Goal: Information Seeking & Learning: Learn about a topic

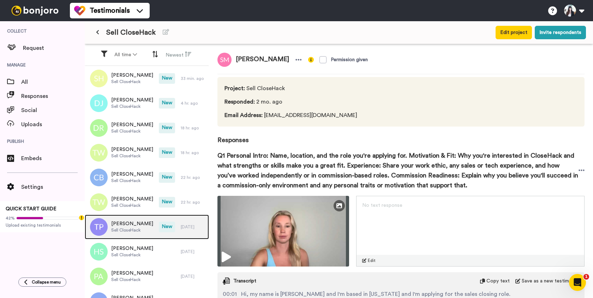
click at [121, 227] on span "[PERSON_NAME]" at bounding box center [132, 223] width 42 height 7
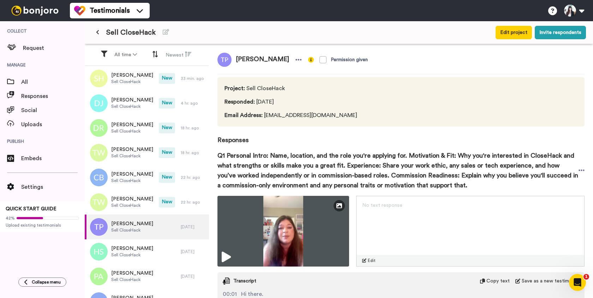
click at [248, 58] on span "[PERSON_NAME]" at bounding box center [263, 60] width 62 height 14
copy div "[PERSON_NAME]"
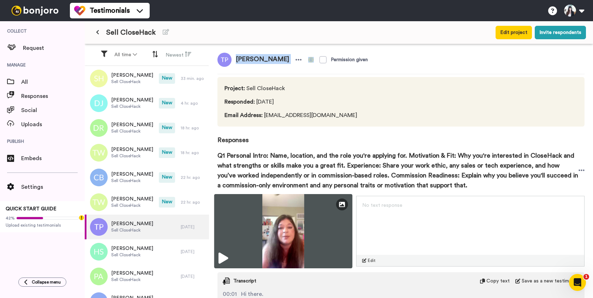
click at [282, 222] on img at bounding box center [283, 231] width 138 height 74
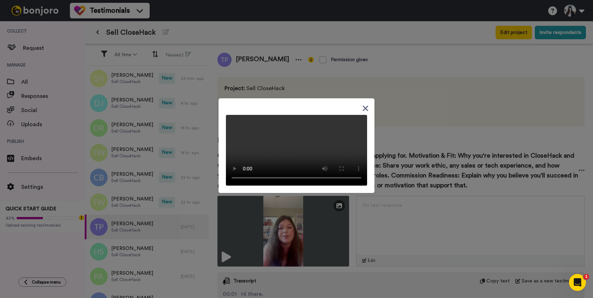
click at [366, 105] on icon at bounding box center [366, 108] width 6 height 6
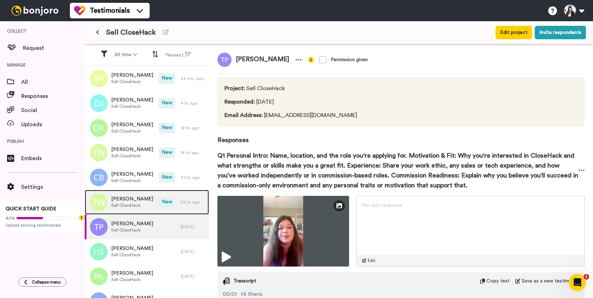
click at [132, 207] on span "Sell CloseHack" at bounding box center [132, 205] width 42 height 6
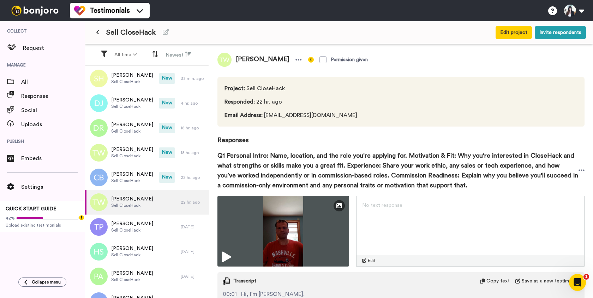
click at [257, 60] on span "[PERSON_NAME]" at bounding box center [263, 60] width 62 height 14
copy div "[PERSON_NAME]"
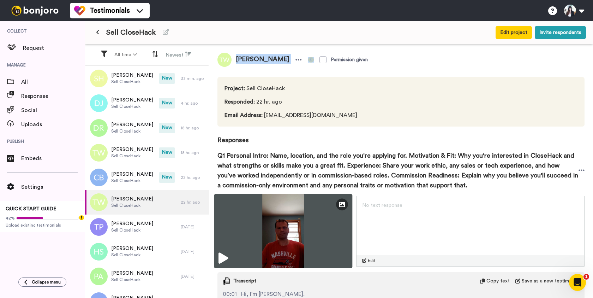
click at [274, 229] on img at bounding box center [283, 231] width 138 height 74
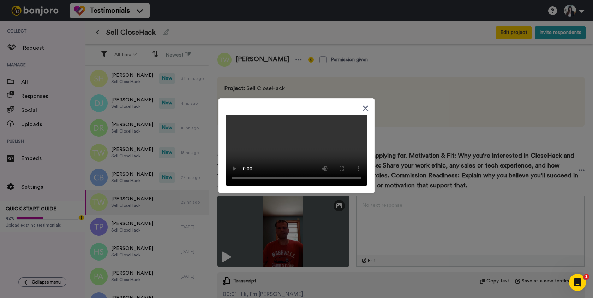
click at [368, 104] on icon at bounding box center [365, 108] width 7 height 9
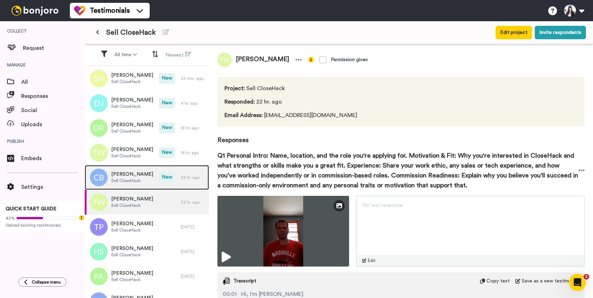
click at [143, 177] on span "[PERSON_NAME]" at bounding box center [132, 174] width 42 height 7
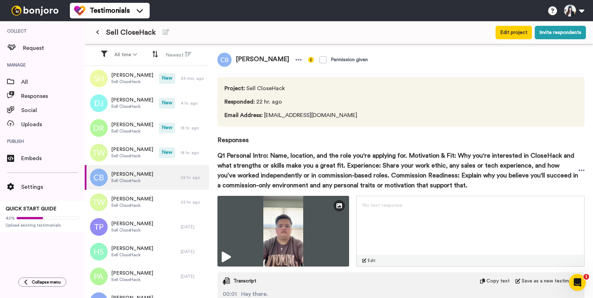
click at [285, 62] on span "[PERSON_NAME]" at bounding box center [263, 60] width 62 height 14
copy div "[PERSON_NAME]"
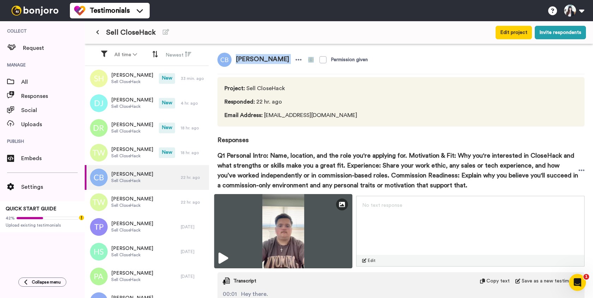
click at [271, 222] on img at bounding box center [283, 231] width 138 height 74
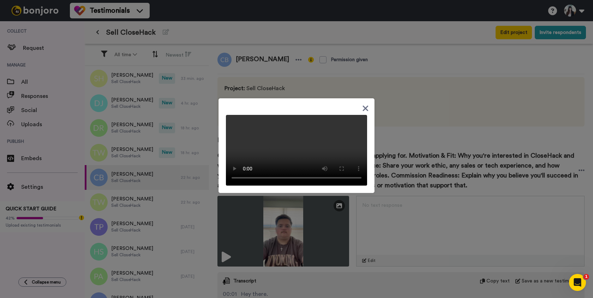
click at [365, 104] on icon at bounding box center [365, 108] width 7 height 9
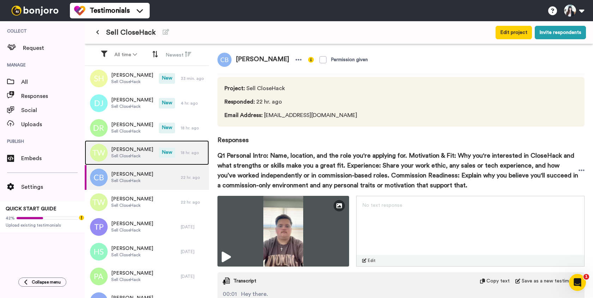
click at [137, 153] on span "Sell CloseHack" at bounding box center [132, 156] width 42 height 6
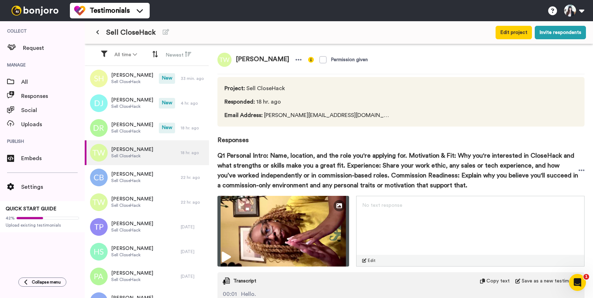
click at [251, 59] on span "[PERSON_NAME]" at bounding box center [263, 60] width 62 height 14
copy div "[PERSON_NAME]"
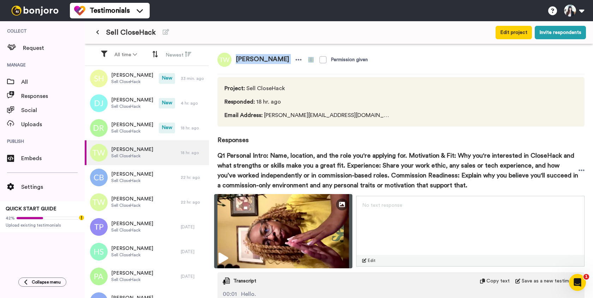
click at [282, 200] on img at bounding box center [283, 231] width 138 height 74
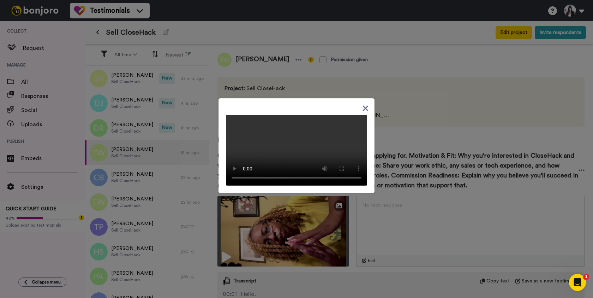
click at [364, 105] on icon at bounding box center [366, 108] width 6 height 6
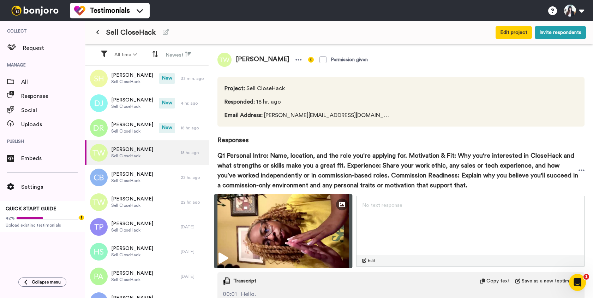
click at [293, 224] on img at bounding box center [283, 231] width 138 height 74
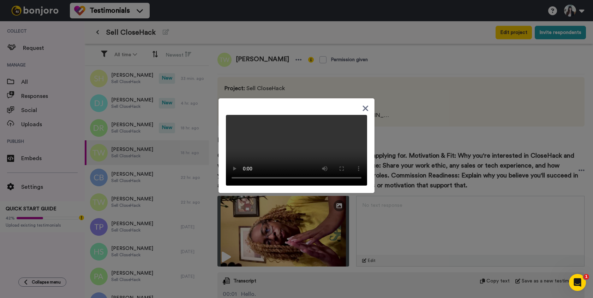
click at [366, 105] on icon at bounding box center [366, 108] width 6 height 6
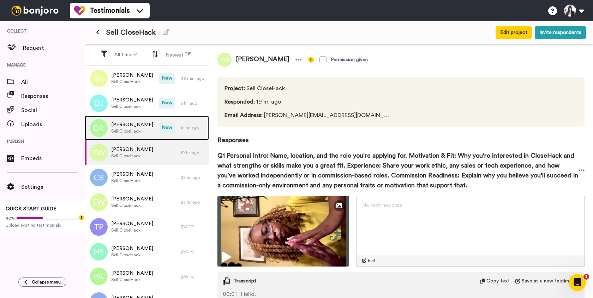
click at [139, 130] on span "Sell CloseHack" at bounding box center [132, 131] width 42 height 6
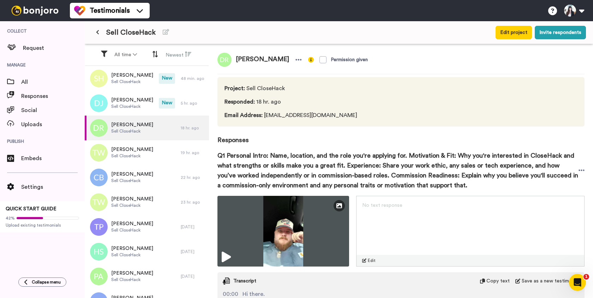
click at [250, 59] on span "[PERSON_NAME]" at bounding box center [263, 60] width 62 height 14
copy div "[PERSON_NAME]"
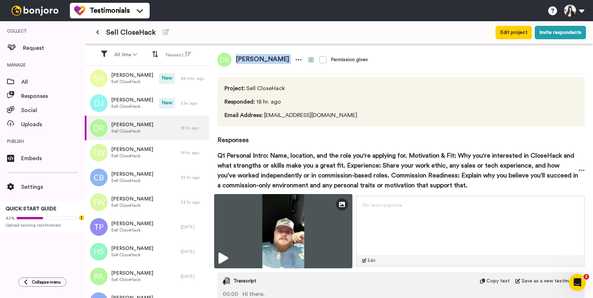
click at [292, 236] on img at bounding box center [283, 231] width 138 height 74
